Goal: Task Accomplishment & Management: Complete application form

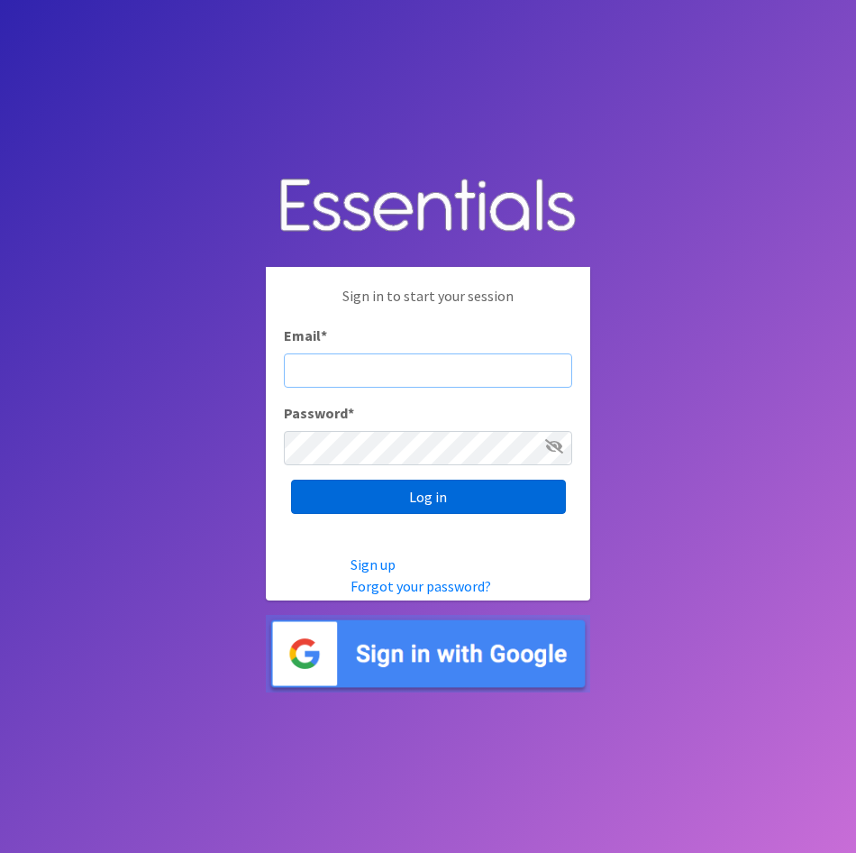
type input "lily@milwaukeediapermission.org"
click at [454, 498] on input "Log in" at bounding box center [428, 497] width 275 height 34
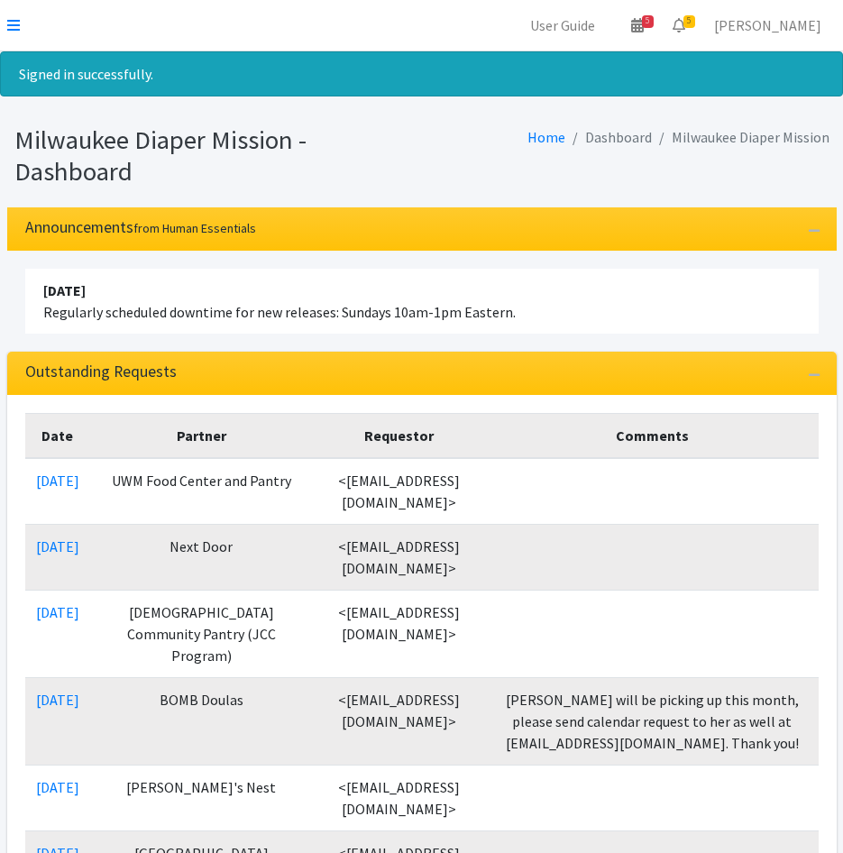
click at [6, 26] on nav "User Guide 5 5 Pick-ups remaining this week View Calendar 5 5 Requests 0 Partne…" at bounding box center [421, 25] width 843 height 51
click at [14, 24] on icon at bounding box center [13, 25] width 13 height 14
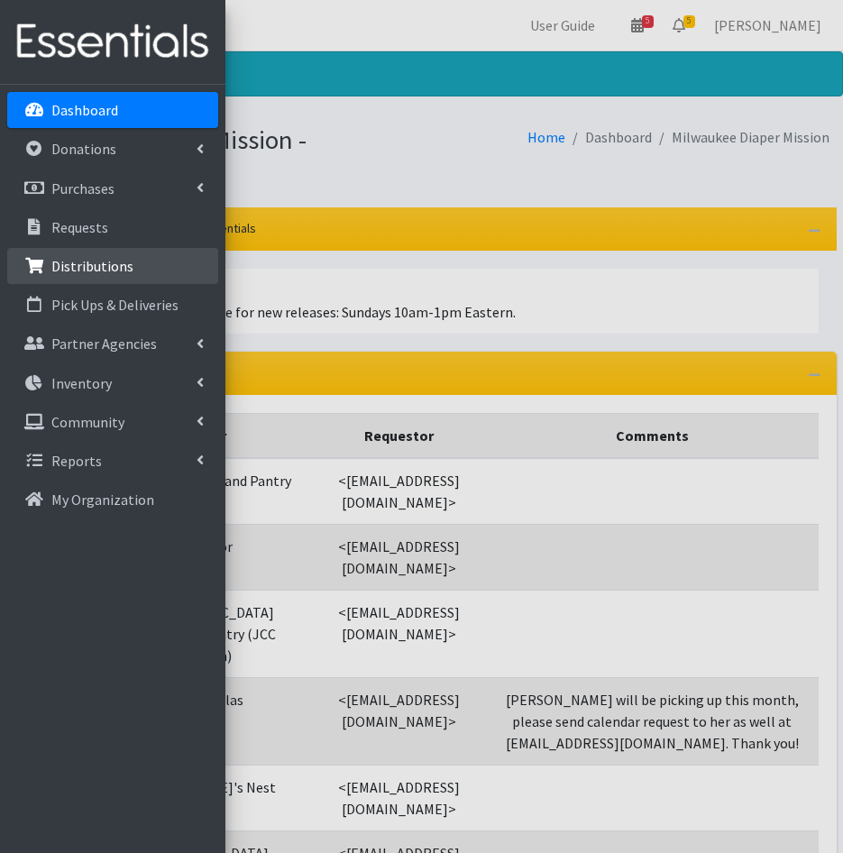
click at [79, 265] on p "Distributions" at bounding box center [92, 266] width 82 height 18
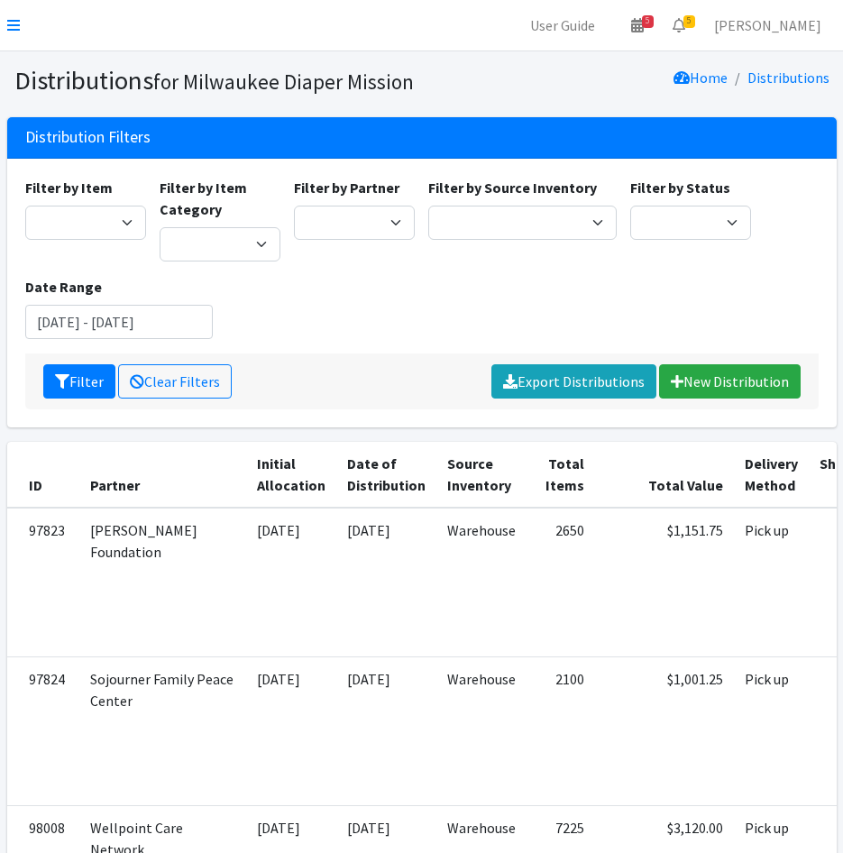
click at [24, 33] on nav "User Guide 5 5 Pick-ups remaining this week View Calendar 5 5 Requests 0 Partne…" at bounding box center [421, 25] width 843 height 51
click at [5, 21] on nav "User Guide 5 5 Pick-ups remaining this week View Calendar 5 5 Requests 0 Partne…" at bounding box center [421, 25] width 843 height 51
click at [7, 21] on icon at bounding box center [13, 25] width 13 height 14
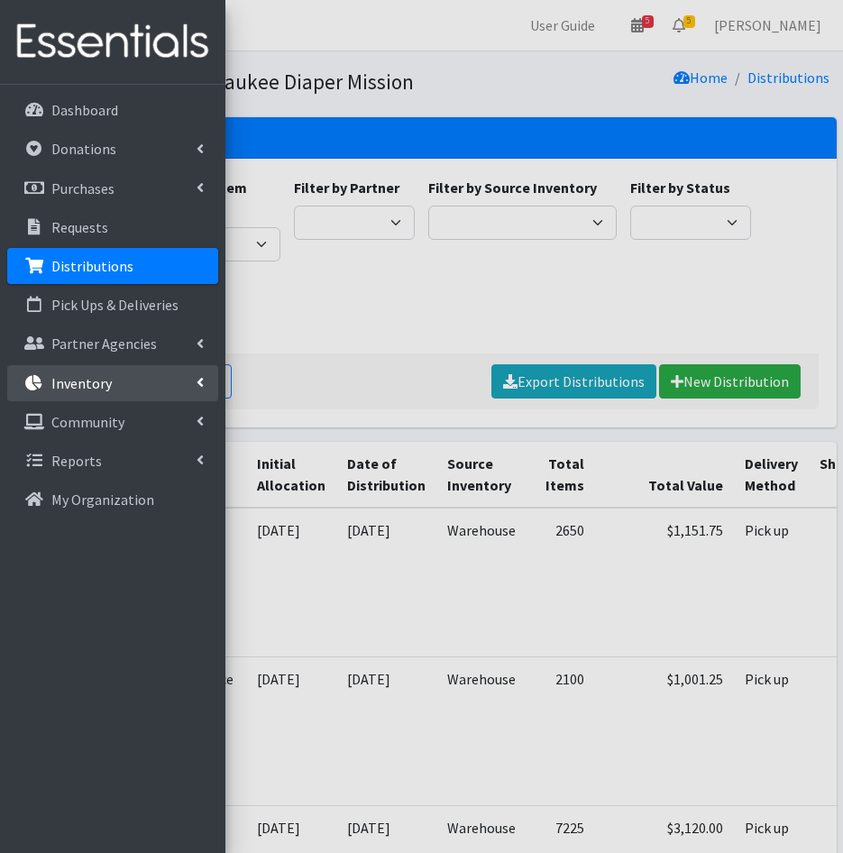
click at [90, 392] on link "Inventory" at bounding box center [112, 383] width 211 height 36
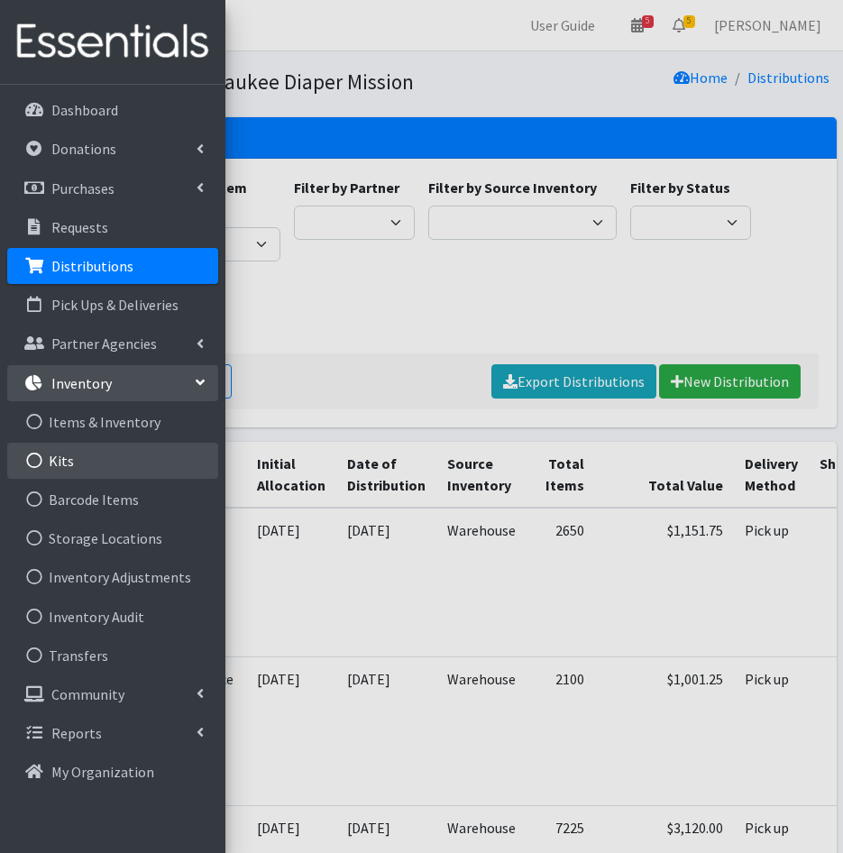
click at [95, 453] on link "Kits" at bounding box center [112, 461] width 211 height 36
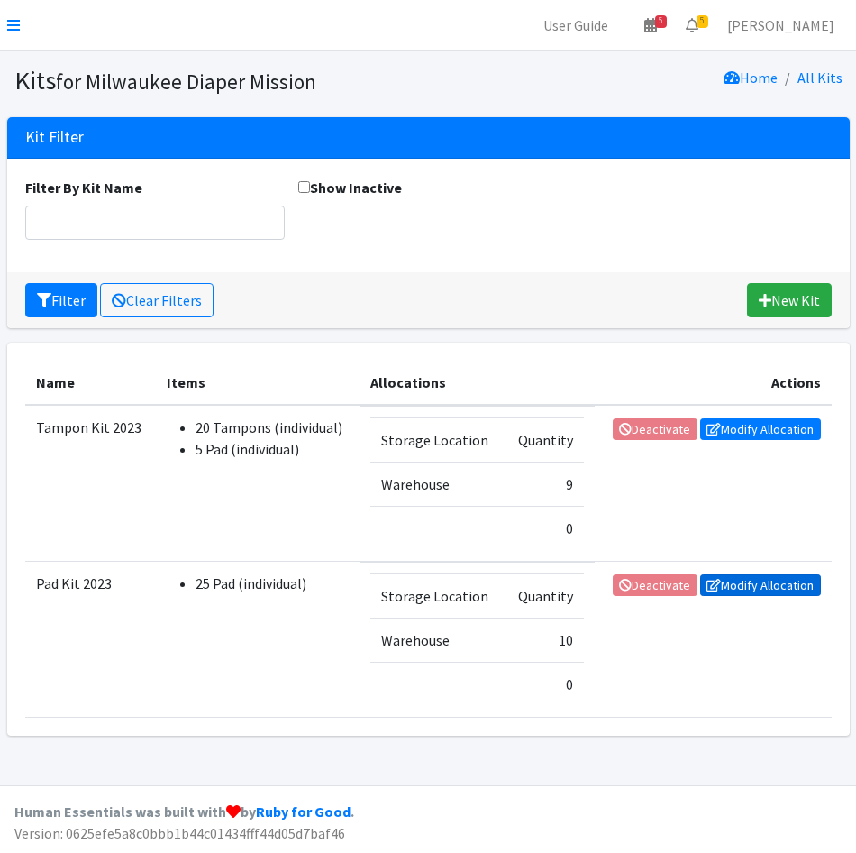
click at [736, 584] on link "Modify Allocation" at bounding box center [760, 585] width 121 height 22
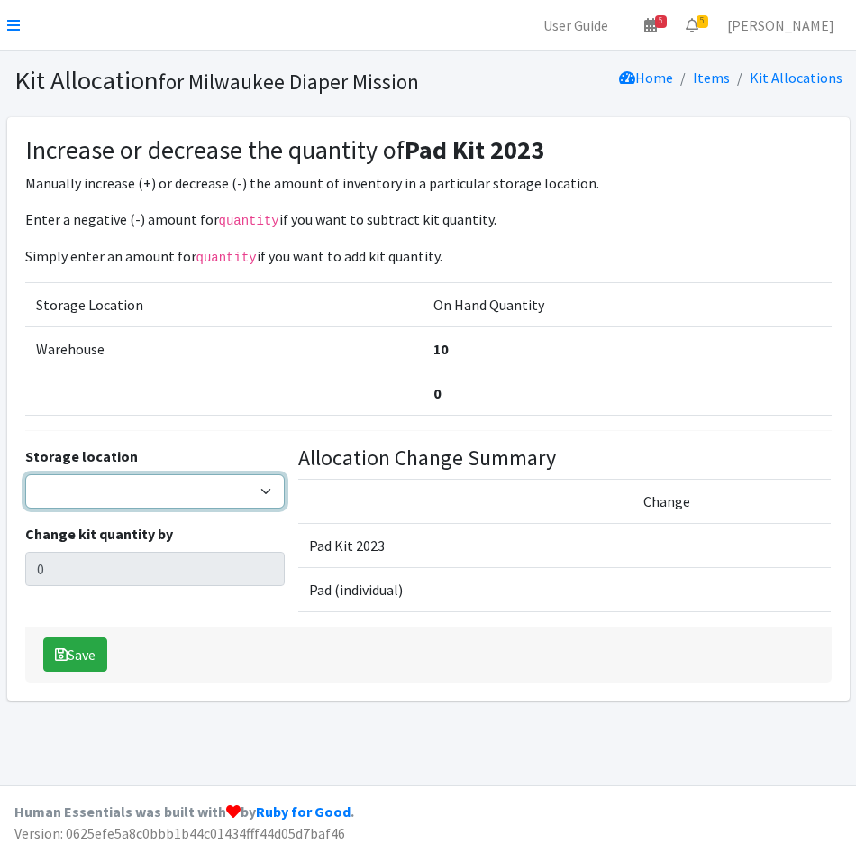
click at [105, 499] on select "Warehouse" at bounding box center [155, 491] width 260 height 34
select select "126"
click at [25, 474] on select "Warehouse" at bounding box center [155, 491] width 260 height 34
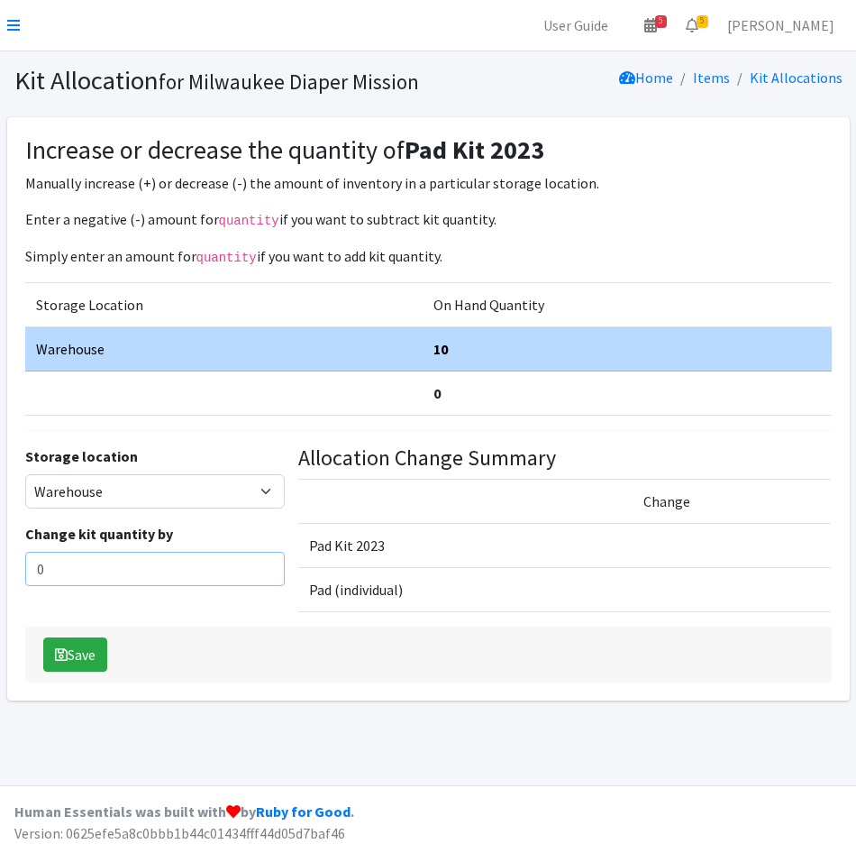
drag, startPoint x: 102, startPoint y: 579, endPoint x: 22, endPoint y: 538, distance: 89.9
click at [0, 571] on html "User Guide 5 5 Pick-ups remaining this week View Calendar 5 5 Requests 0 Partne…" at bounding box center [428, 426] width 856 height 853
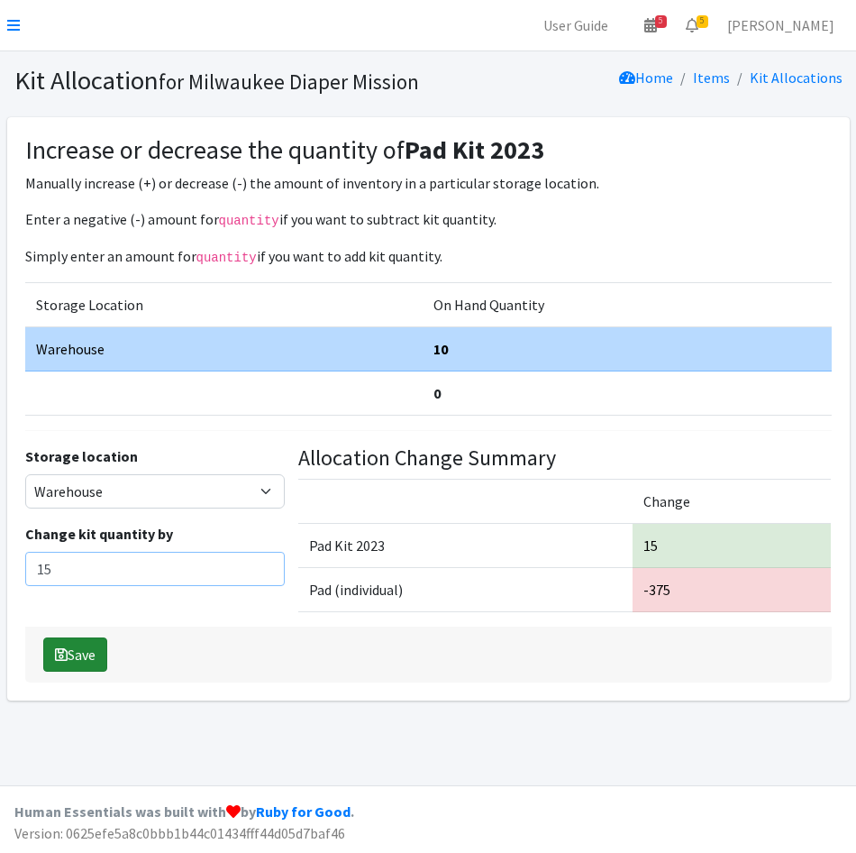
type input "15"
click at [78, 652] on button "Save" at bounding box center [75, 654] width 64 height 34
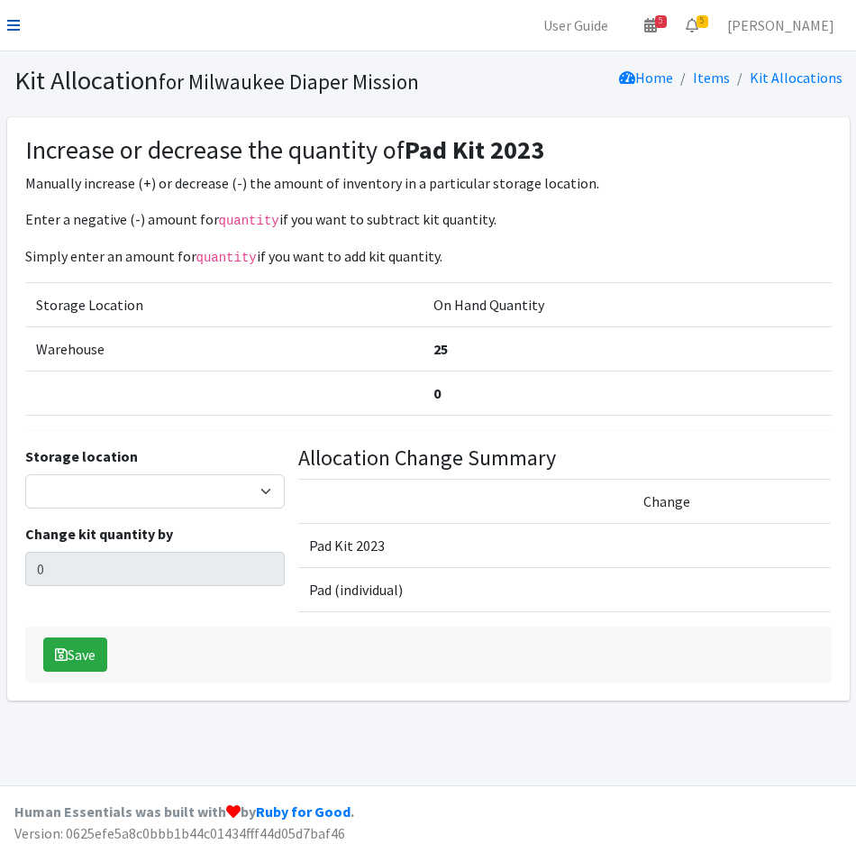
click at [14, 25] on icon at bounding box center [13, 25] width 13 height 14
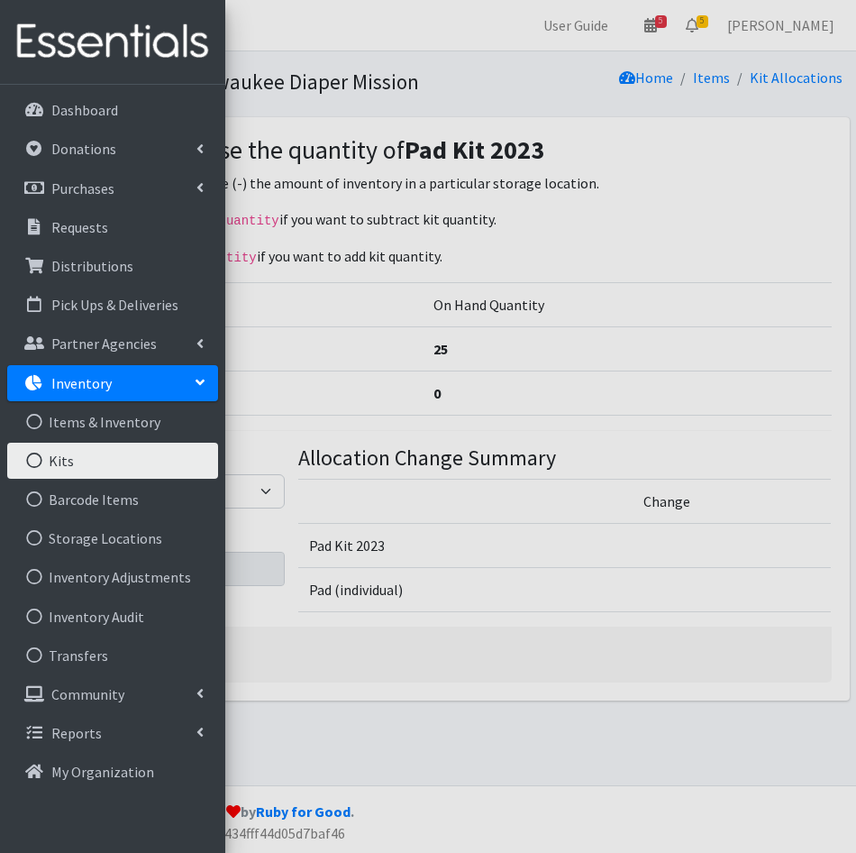
click at [103, 462] on link "Kits" at bounding box center [112, 461] width 211 height 36
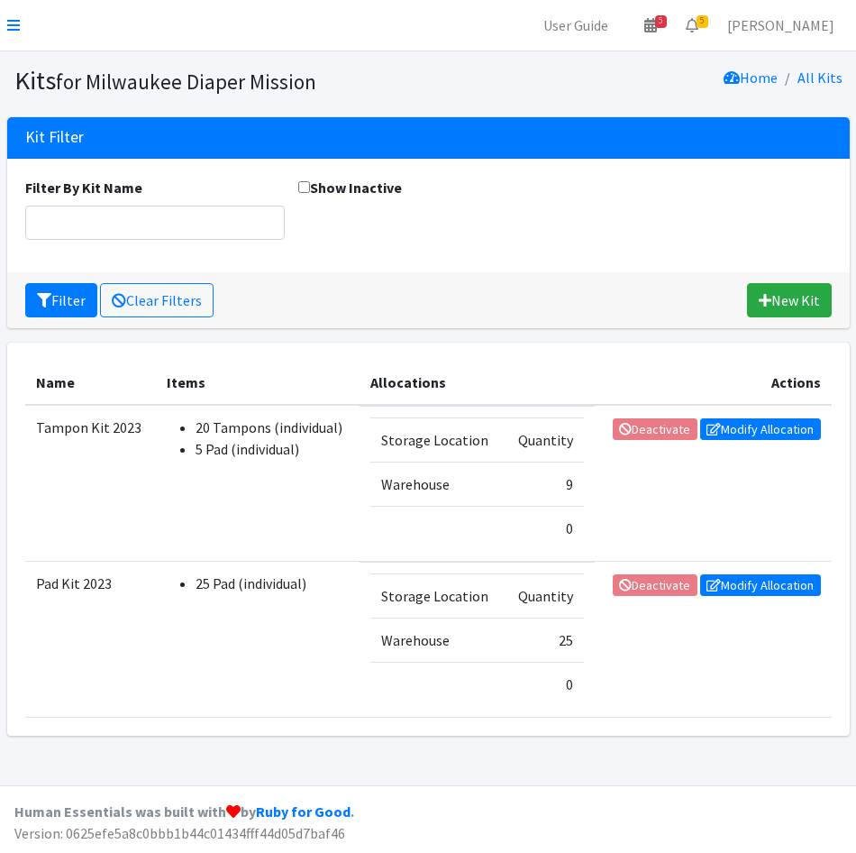
click at [651, 308] on div "Filter Clear Filters New Kit" at bounding box center [428, 300] width 843 height 56
click at [745, 427] on link "Modify Allocation" at bounding box center [760, 429] width 121 height 22
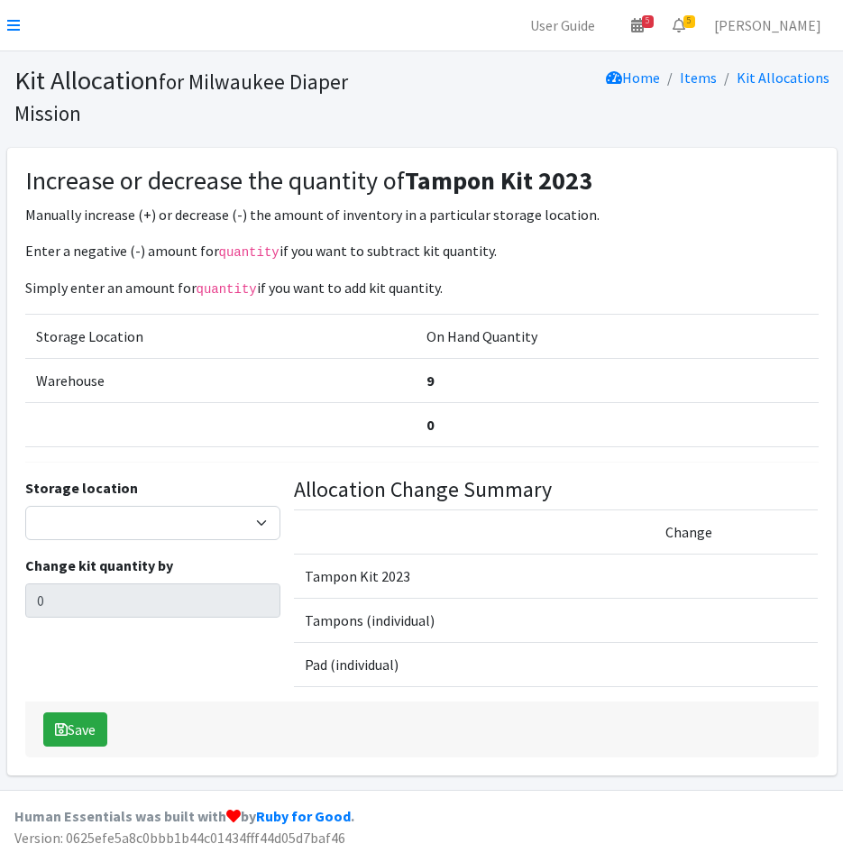
click at [82, 495] on label "Storage location" at bounding box center [81, 488] width 113 height 22
drag, startPoint x: 86, startPoint y: 517, endPoint x: 85, endPoint y: 534, distance: 16.3
click at [86, 517] on select "Warehouse" at bounding box center [152, 523] width 255 height 34
select select "126"
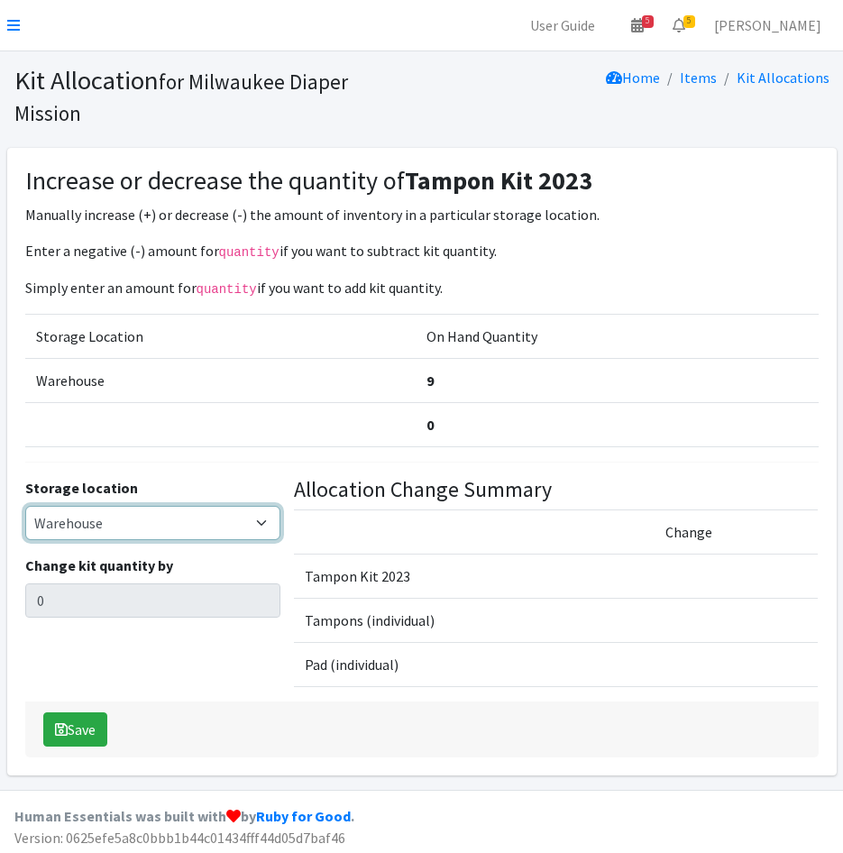
click at [25, 506] on select "Warehouse" at bounding box center [152, 523] width 255 height 34
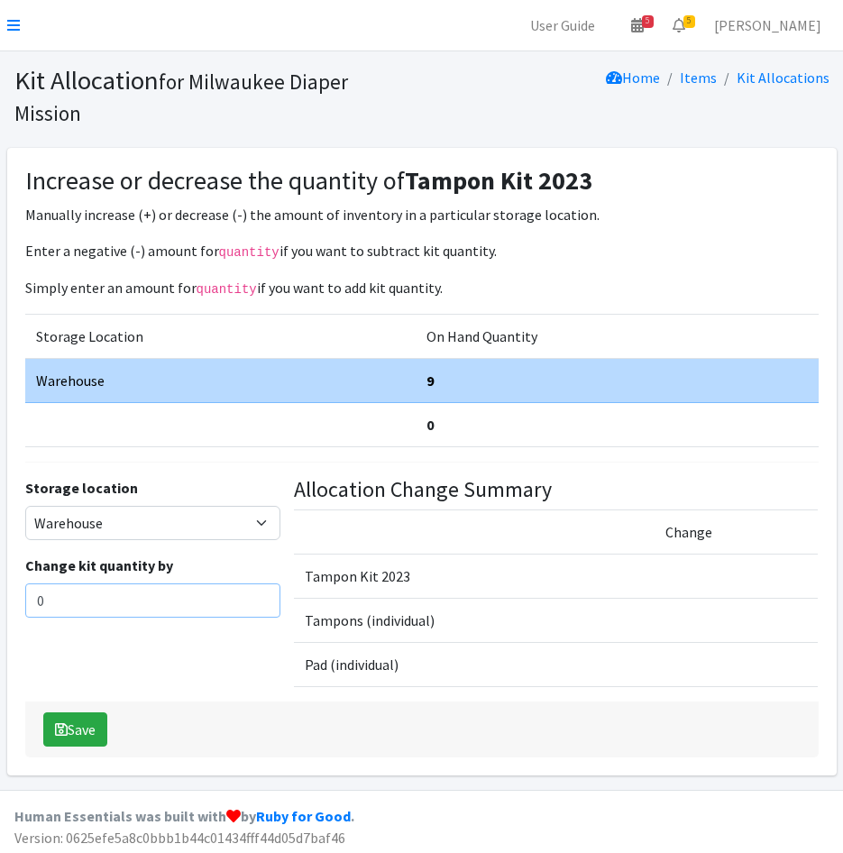
click at [0, 600] on html "User Guide 5 5 Pick-ups remaining this week View Calendar 5 5 Requests 0 Partne…" at bounding box center [421, 428] width 843 height 857
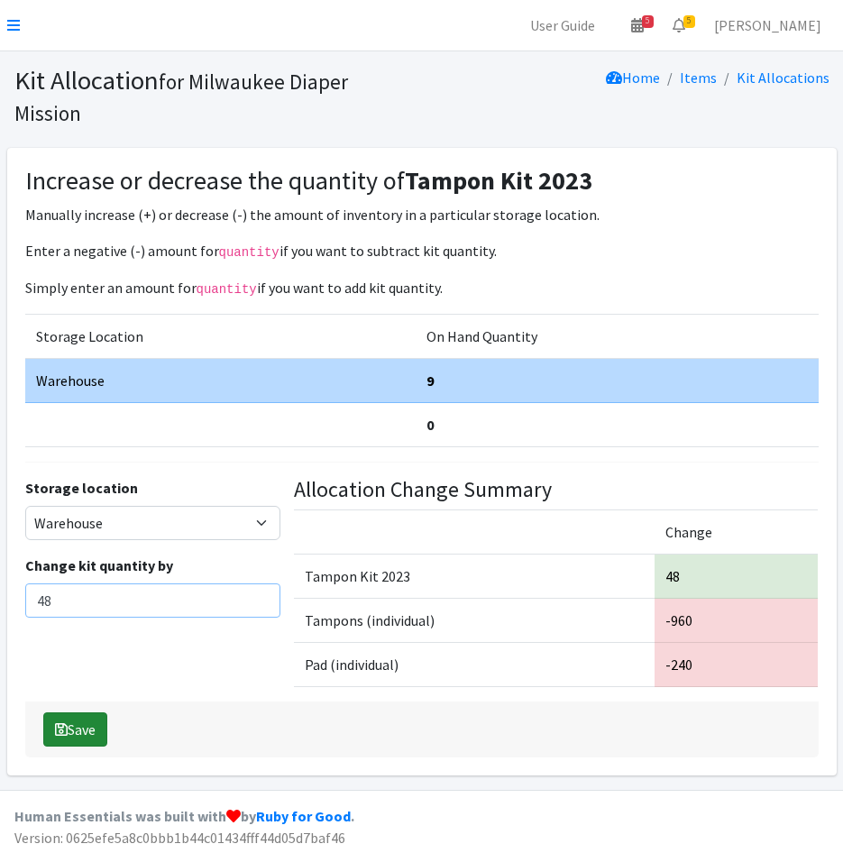
type input "48"
click at [89, 717] on button "Save" at bounding box center [75, 729] width 64 height 34
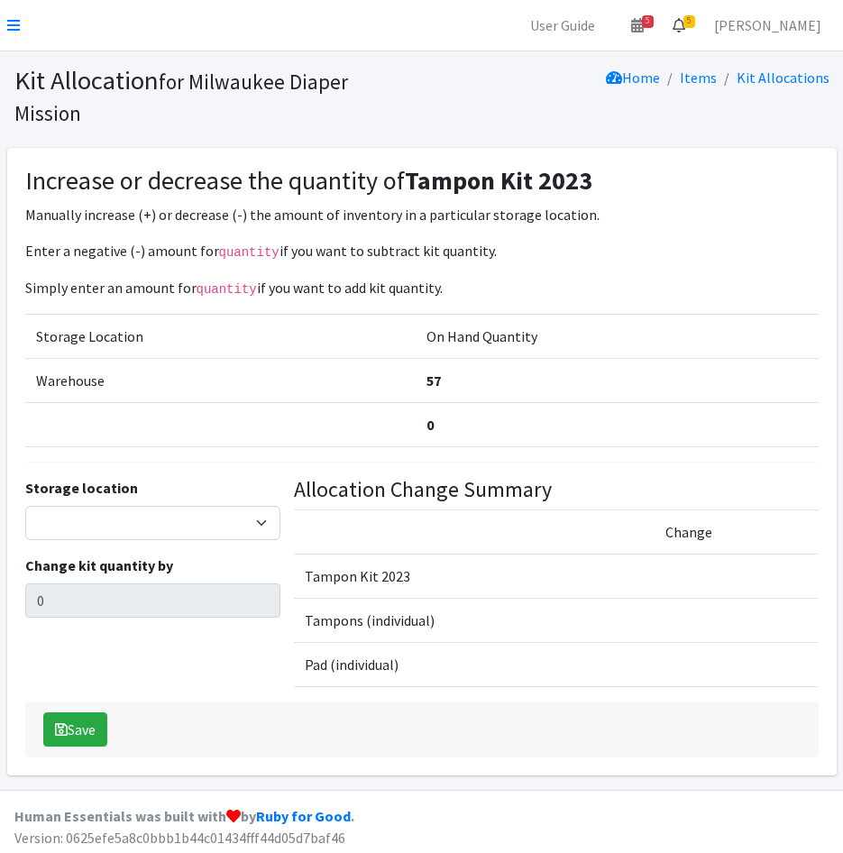
click at [685, 23] on icon at bounding box center [678, 25] width 13 height 14
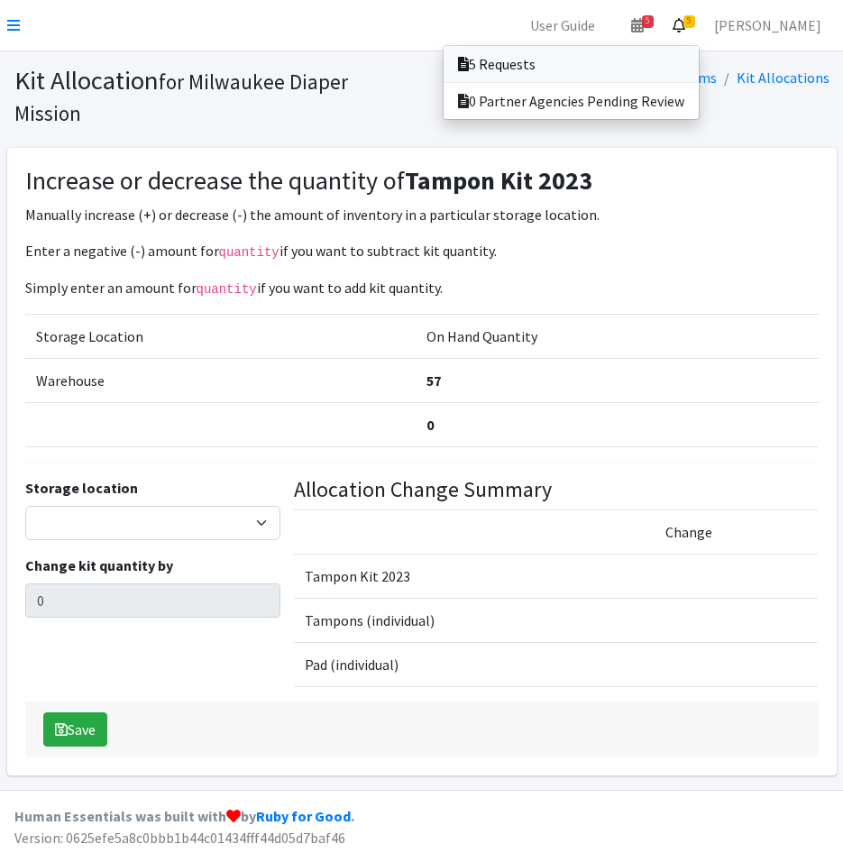
click at [699, 55] on link "5 Requests" at bounding box center [570, 64] width 255 height 36
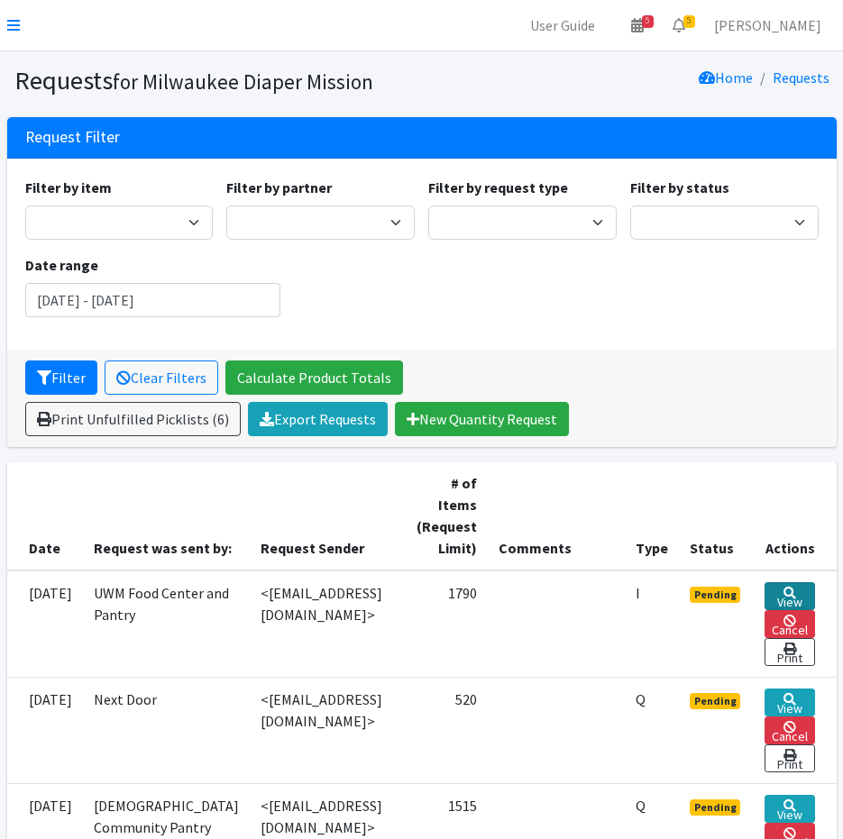
click at [814, 593] on link "View" at bounding box center [789, 596] width 50 height 28
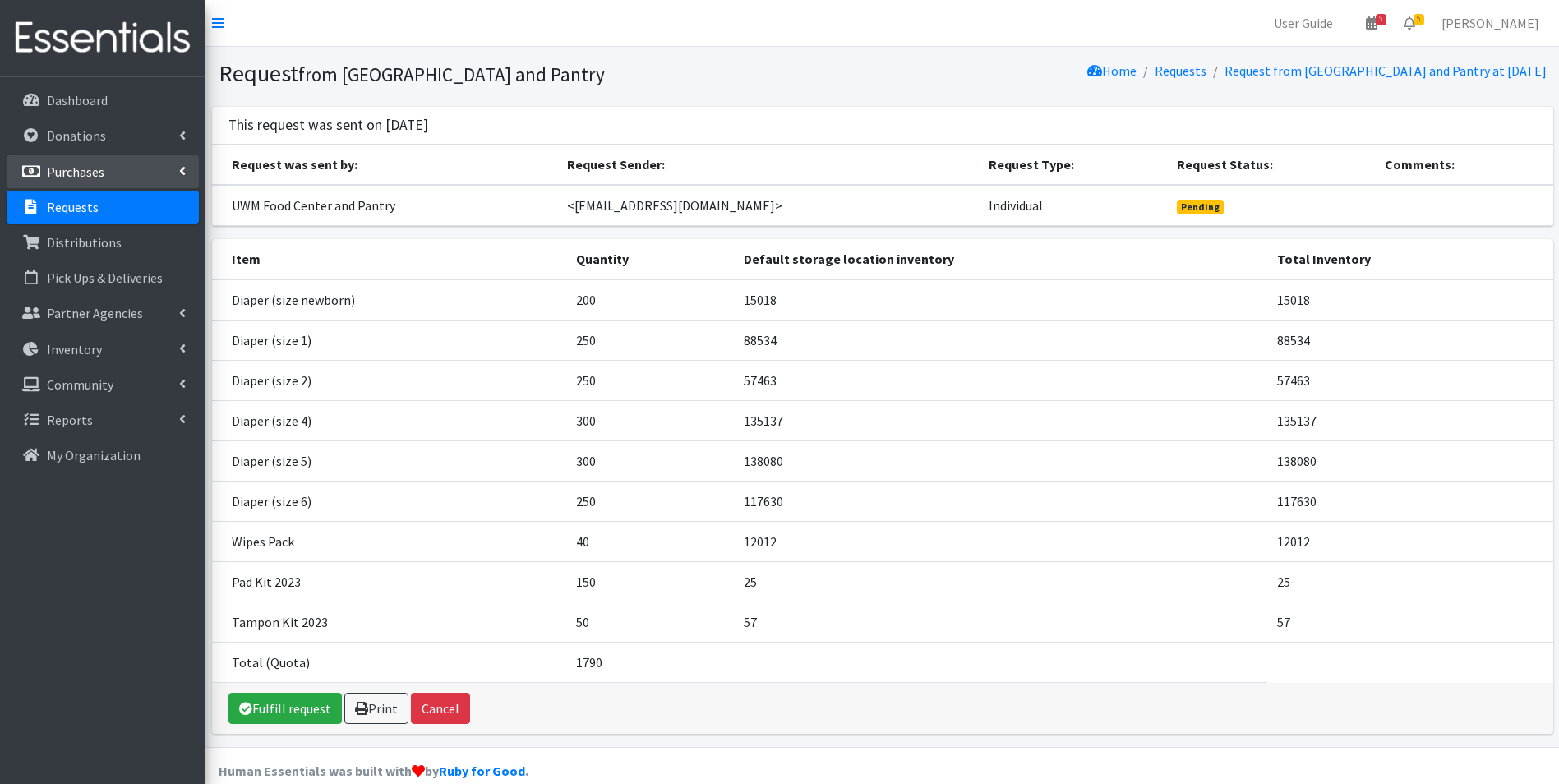
click at [100, 164] on p "Purchases" at bounding box center [75, 171] width 57 height 16
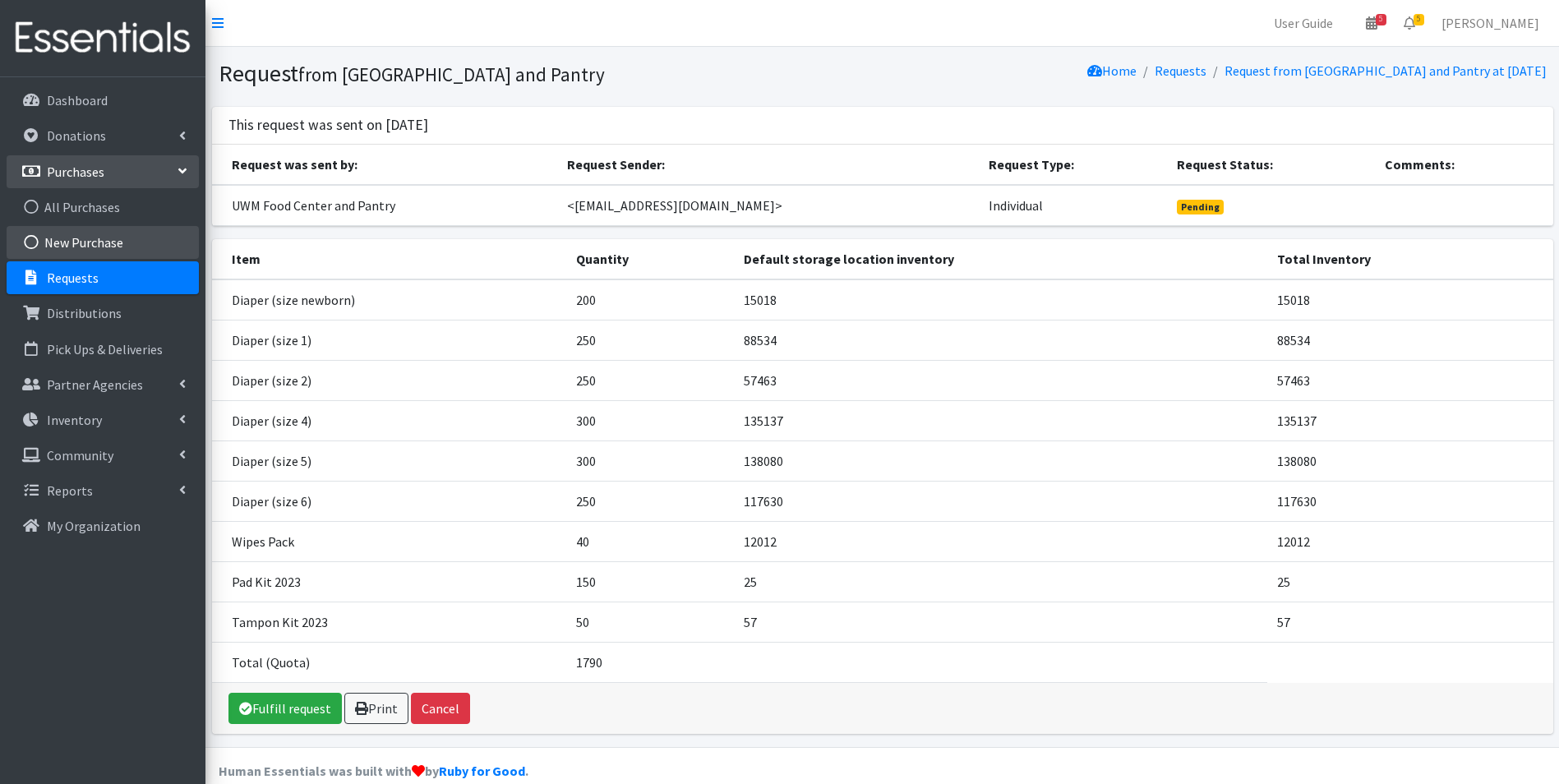
click at [119, 236] on link "New Purchase" at bounding box center [102, 242] width 192 height 33
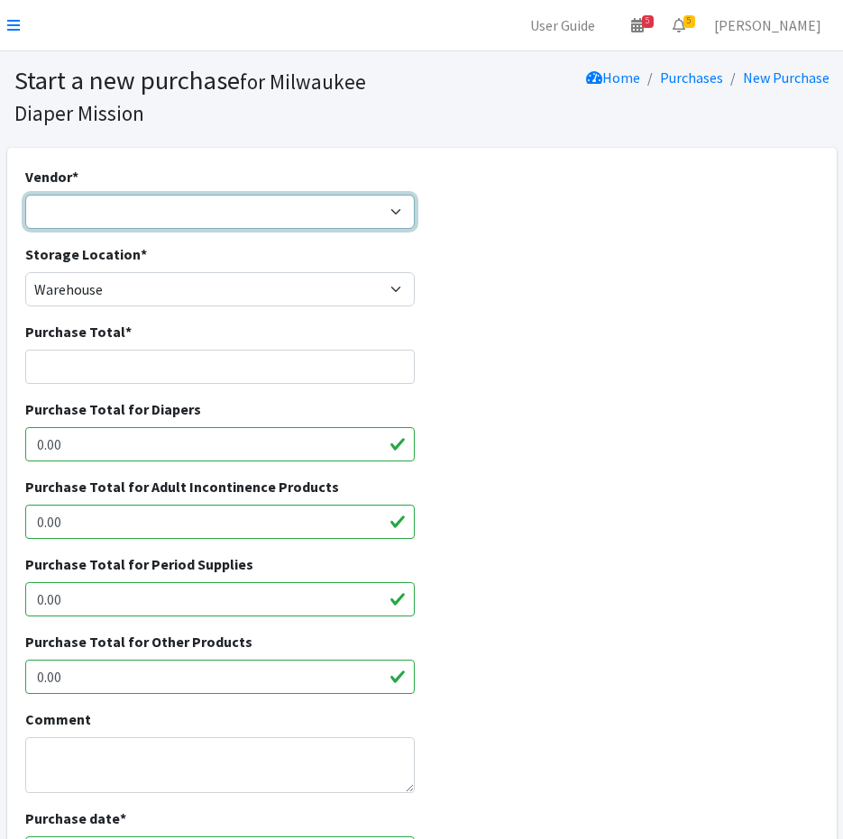
click at [123, 206] on select "Amazon DYPER HDI Wholesale Honest Company Jake's JSL Medline National Diaper Ba…" at bounding box center [220, 212] width 390 height 34
select select "471"
click at [25, 195] on select "Amazon DYPER HDI Wholesale Honest Company Jake's JSL Medline National Diaper Ba…" at bounding box center [220, 212] width 390 height 34
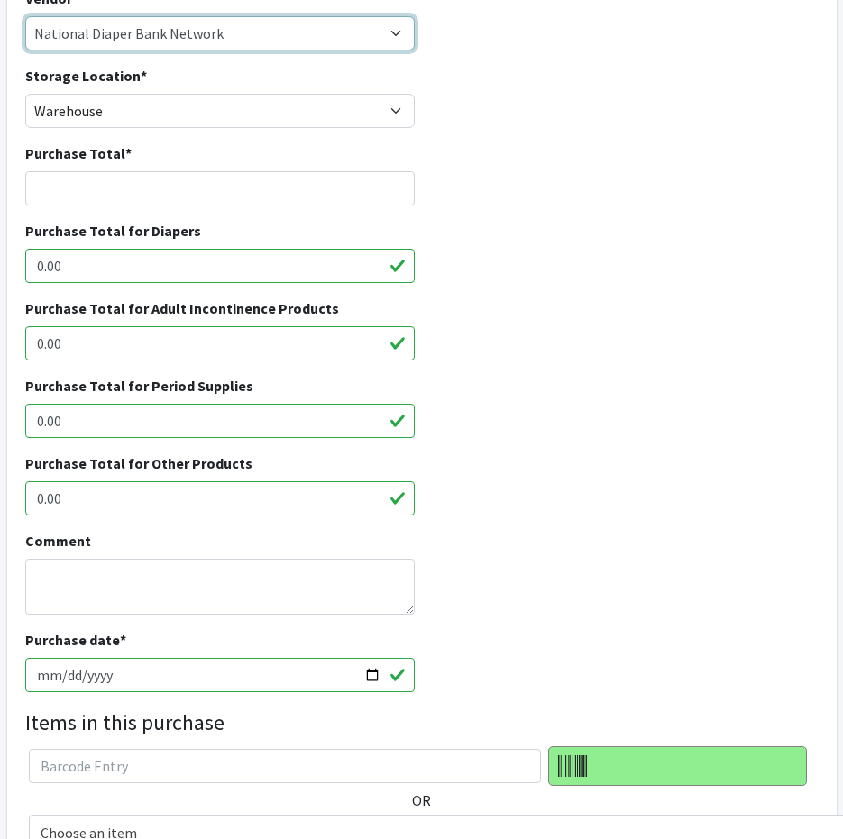
scroll to position [180, 0]
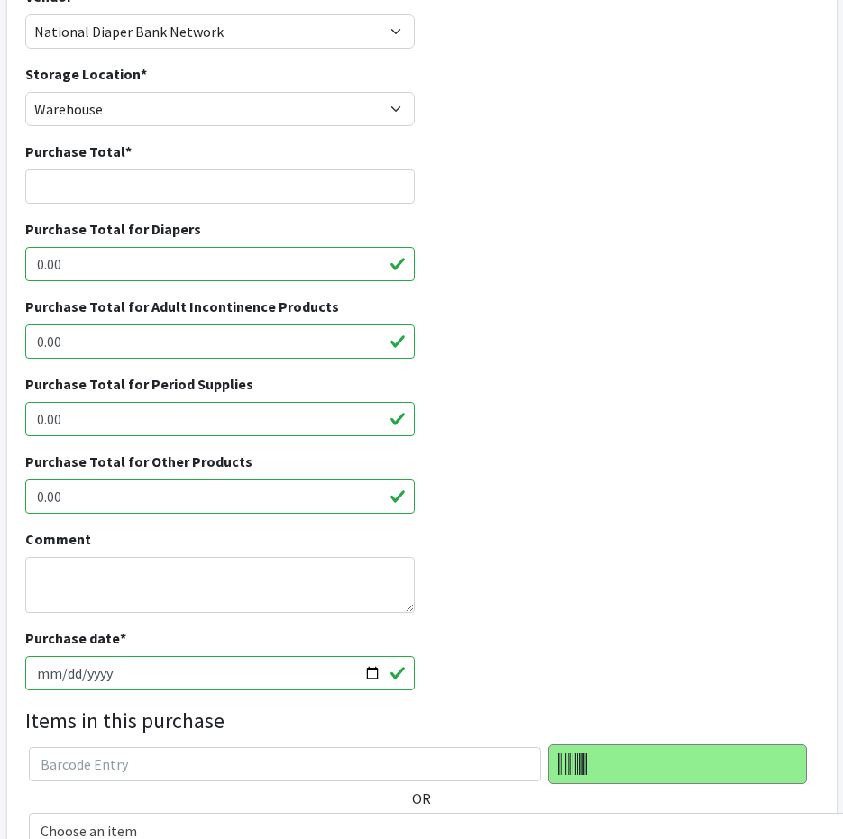
drag, startPoint x: 93, startPoint y: 487, endPoint x: -14, endPoint y: 492, distance: 107.4
click at [0, 492] on html "User Guide 5 5 Pick-ups remaining this week View Calendar 5 5 Requests 0 Partne…" at bounding box center [421, 485] width 843 height 1330
drag, startPoint x: 91, startPoint y: 414, endPoint x: -46, endPoint y: 419, distance: 137.1
click at [0, 419] on html "User Guide 5 5 Pick-ups remaining this week View Calendar 5 5 Requests 0 Partne…" at bounding box center [421, 485] width 843 height 1330
type input "9"
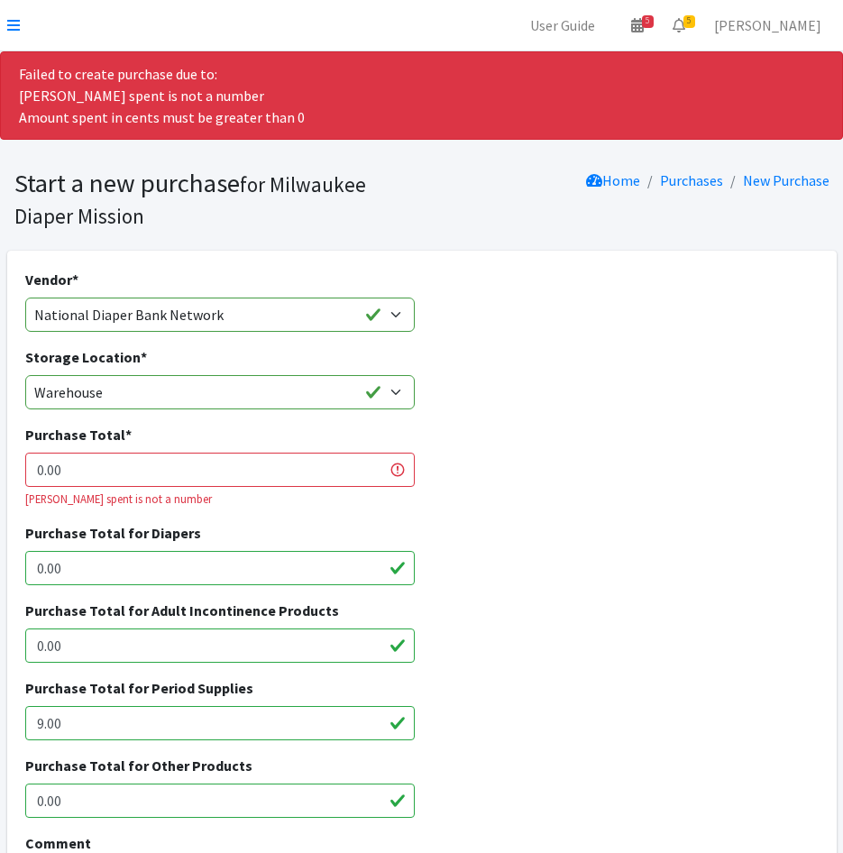
click at [96, 484] on input "0.00" at bounding box center [220, 470] width 390 height 34
drag, startPoint x: 92, startPoint y: 474, endPoint x: -63, endPoint y: 478, distance: 155.1
click at [0, 478] on html "User Guide 5 5 Pick-ups remaining this week View Calendar 5 5 Requests 0 Partne…" at bounding box center [421, 726] width 843 height 1453
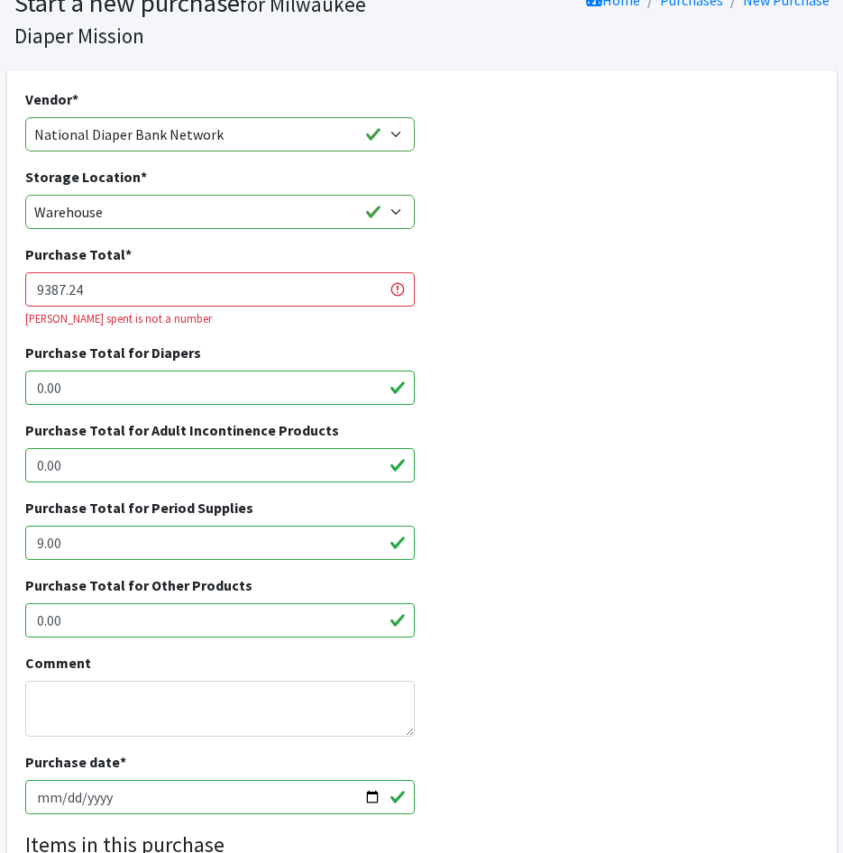
type input "9387.24"
drag, startPoint x: 98, startPoint y: 544, endPoint x: -55, endPoint y: 549, distance: 153.3
click at [0, 549] on html "User Guide 5 5 Pick-ups remaining this week View Calendar 5 5 Requests 0 Partne…" at bounding box center [421, 546] width 843 height 1453
type input "9387.24"
drag, startPoint x: 611, startPoint y: 598, endPoint x: 595, endPoint y: 574, distance: 28.5
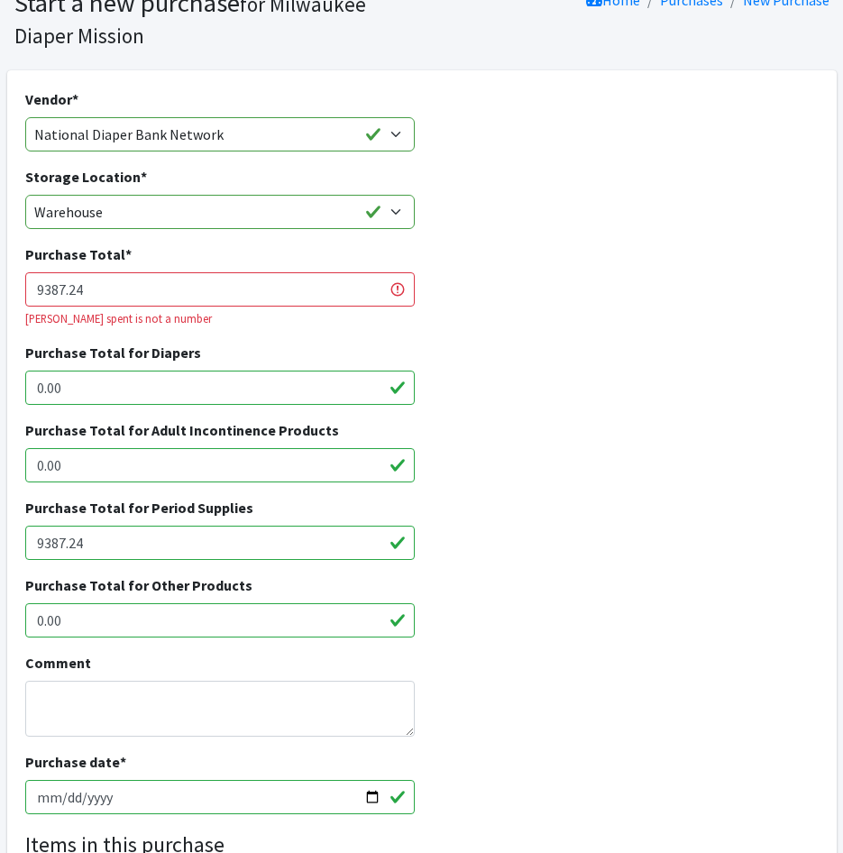
click at [608, 598] on div "Purchase Total for Other Products 0.00" at bounding box center [421, 613] width 807 height 78
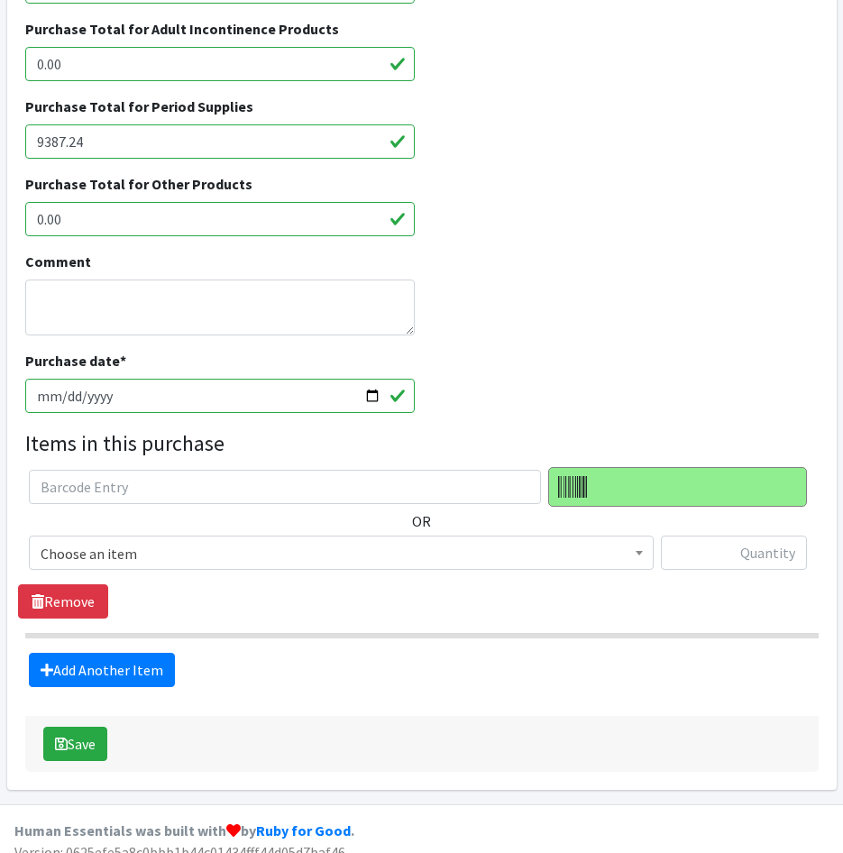
scroll to position [600, 0]
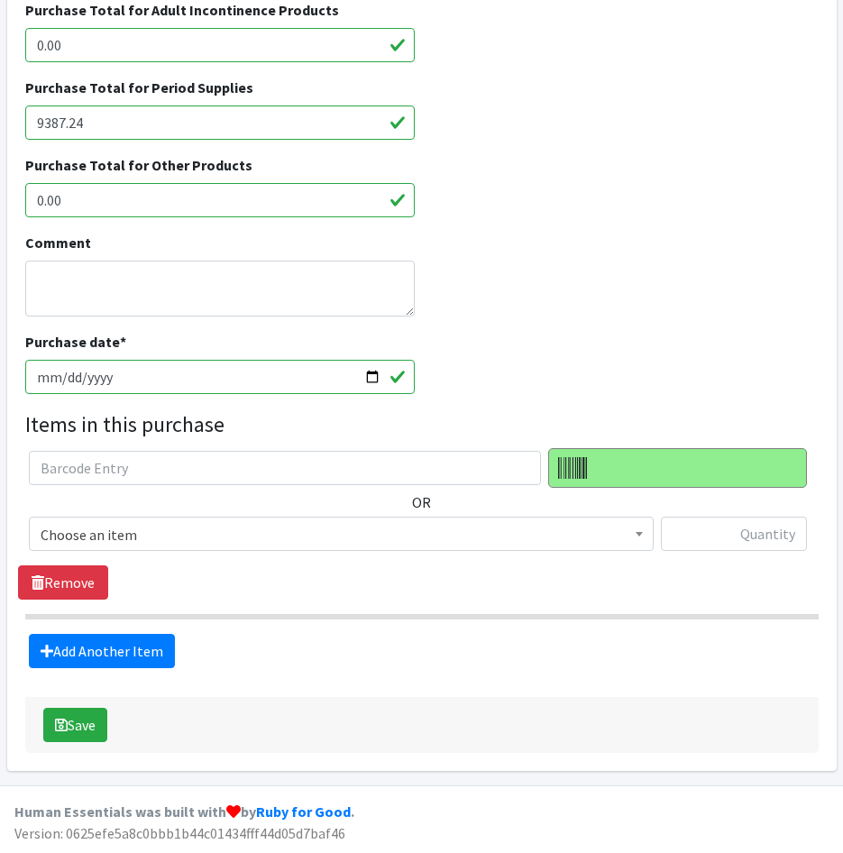
click at [127, 527] on span "Choose an item" at bounding box center [341, 534] width 601 height 25
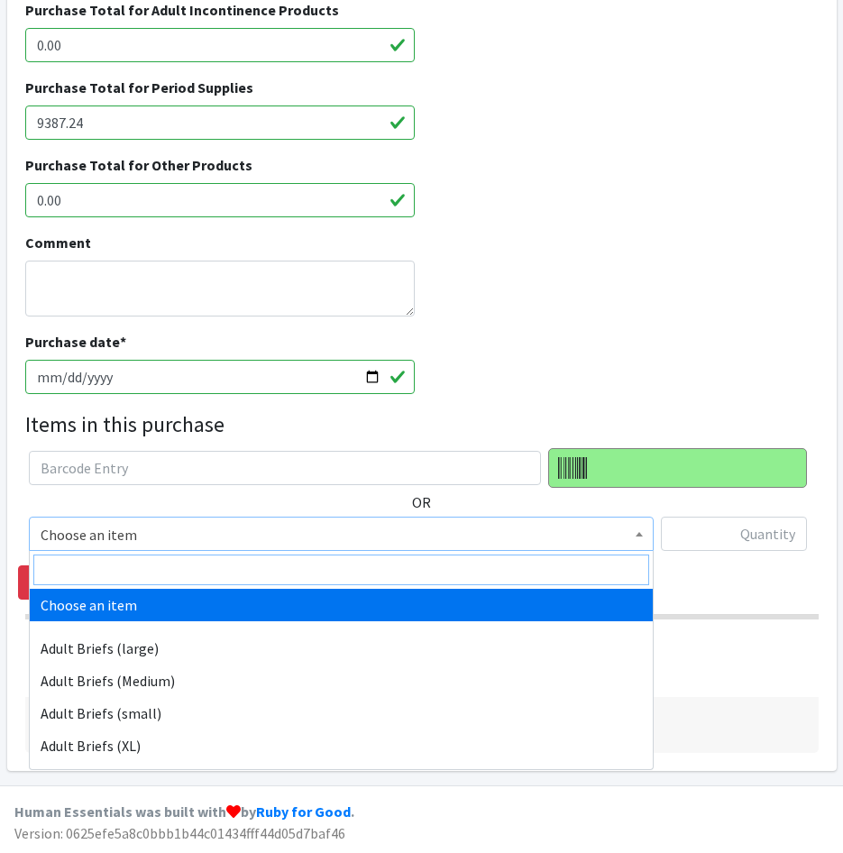
click at [138, 566] on input "search" at bounding box center [341, 569] width 616 height 31
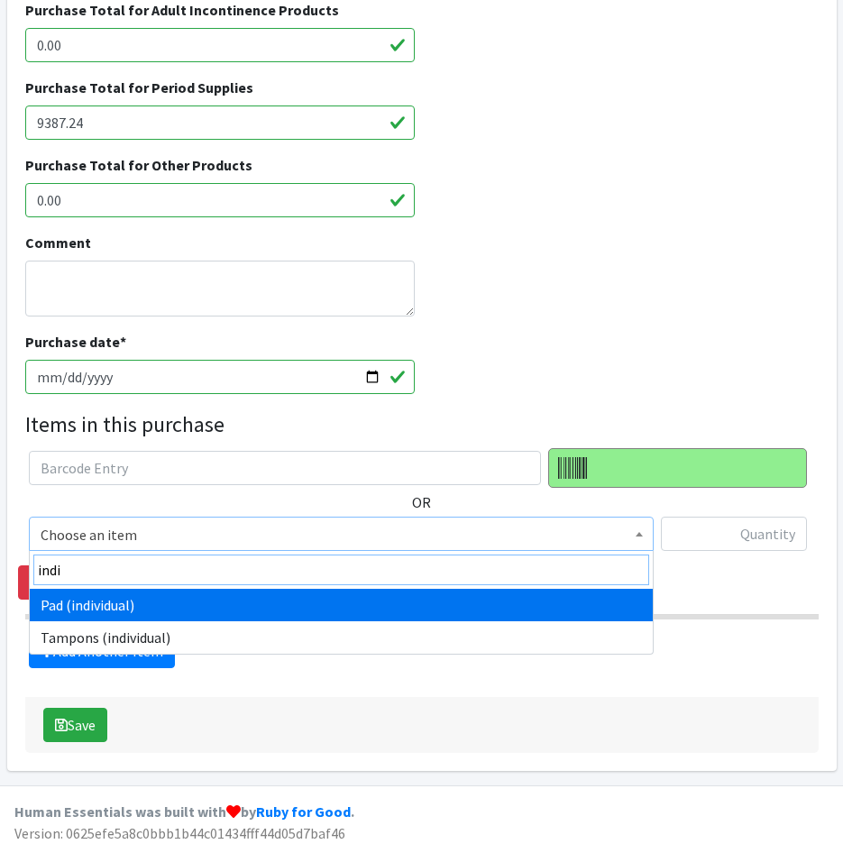
type input "indi"
select select "11280"
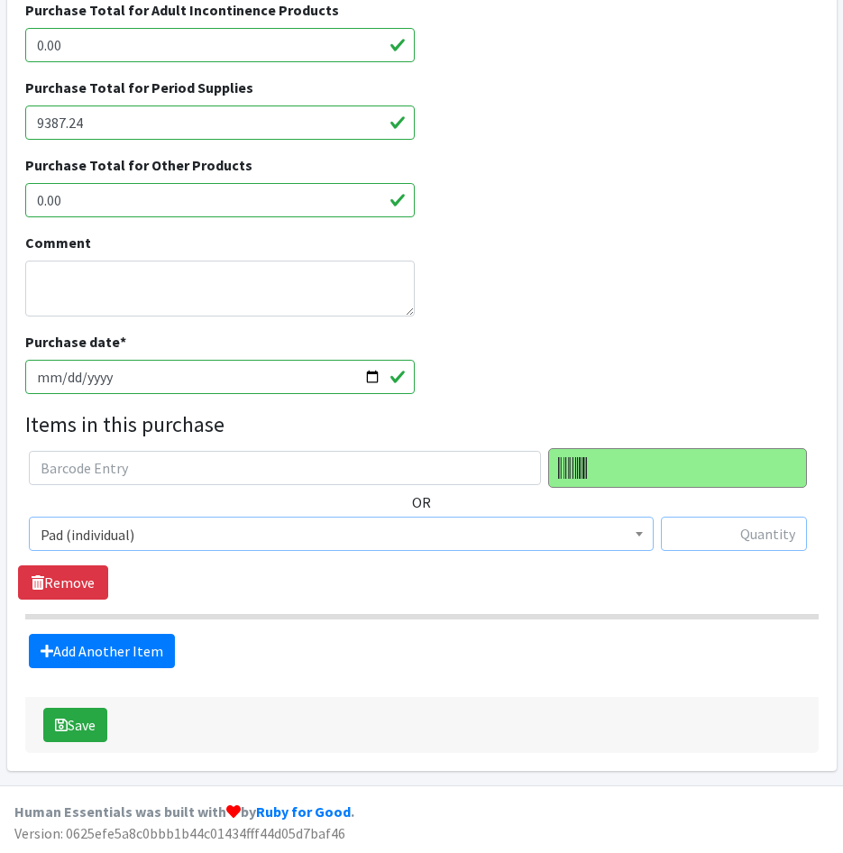
click at [716, 533] on input "text" at bounding box center [734, 534] width 146 height 34
click at [760, 539] on input "text" at bounding box center [734, 534] width 146 height 34
type input "89232"
click at [96, 287] on textarea "Comment" at bounding box center [220, 289] width 390 height 56
type textarea "55440 super pads, 33792 regular pads"
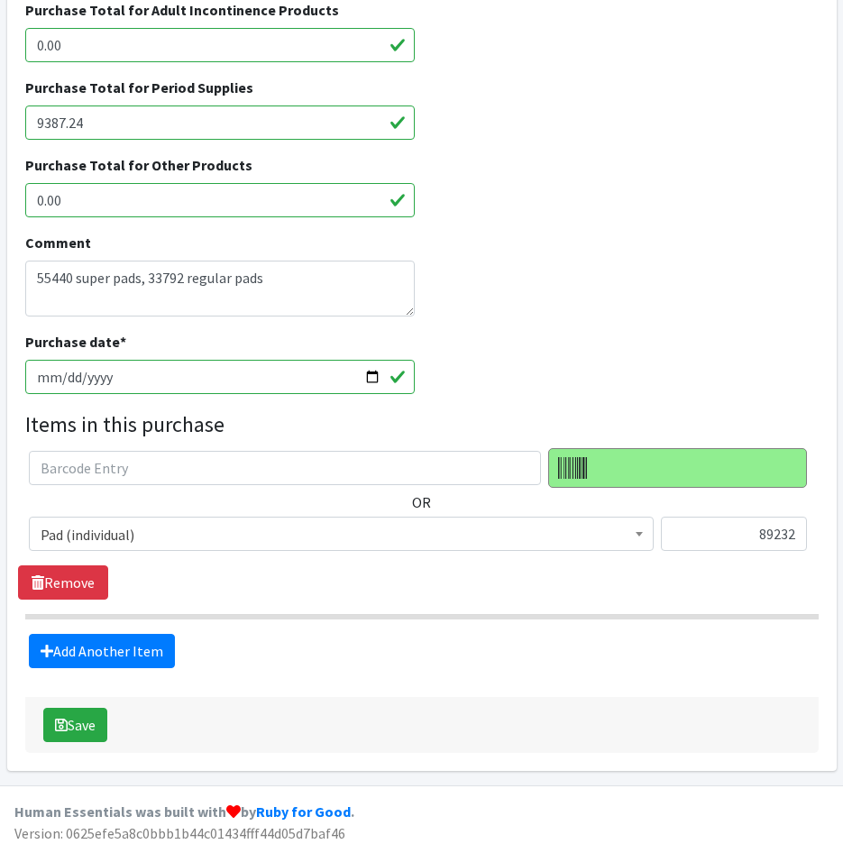
click at [644, 644] on div "Add Another Item" at bounding box center [421, 651] width 807 height 34
click at [63, 725] on icon "submit" at bounding box center [61, 725] width 13 height 14
